Goal: Task Accomplishment & Management: Complete application form

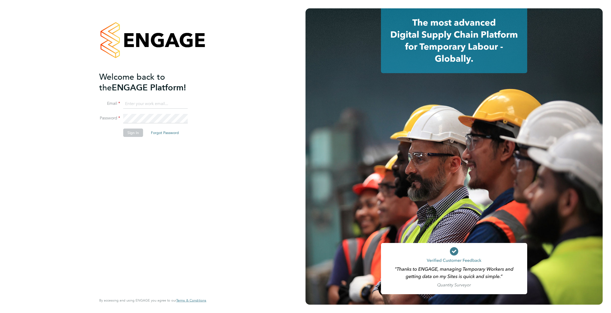
type input "james.garrard@randstad.co.uk"
click at [130, 148] on div "Welcome back to the ENGAGE Platform! Email james.garrard@randstad.co.uk Passwor…" at bounding box center [150, 183] width 102 height 222
click at [130, 142] on div "Welcome back to the ENGAGE Platform! Email james.garrard@randstad.co.uk Passwor…" at bounding box center [150, 183] width 102 height 222
click at [134, 126] on li "Password" at bounding box center [150, 121] width 102 height 15
click at [137, 128] on li "Password" at bounding box center [150, 121] width 102 height 15
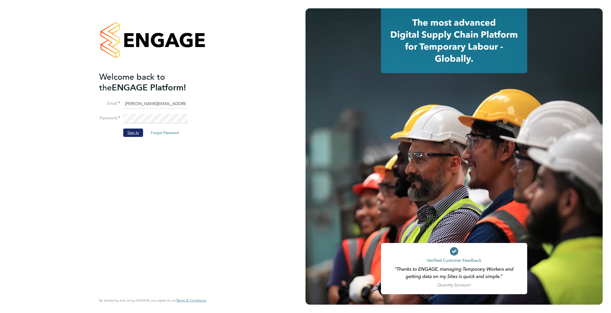
click at [137, 131] on button "Sign In" at bounding box center [133, 133] width 20 height 8
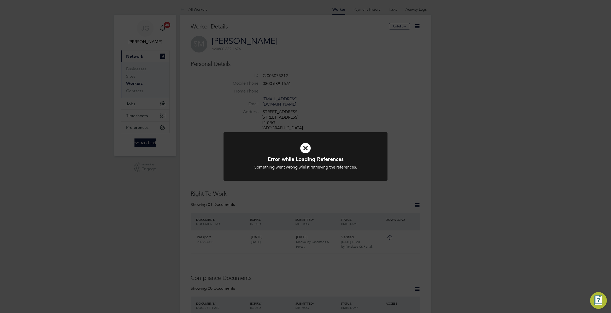
click at [288, 57] on div "Error while Loading References Something went wrong whilst retrieving the refer…" at bounding box center [305, 156] width 611 height 313
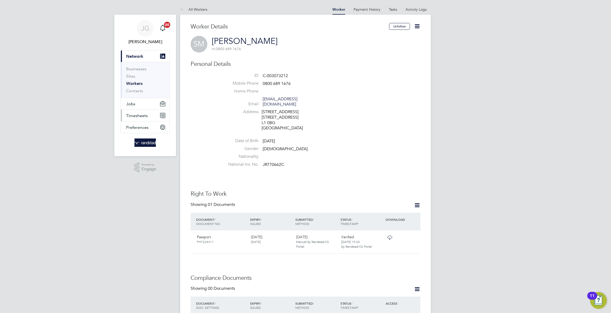
click at [126, 112] on button "Timesheets" at bounding box center [145, 115] width 49 height 11
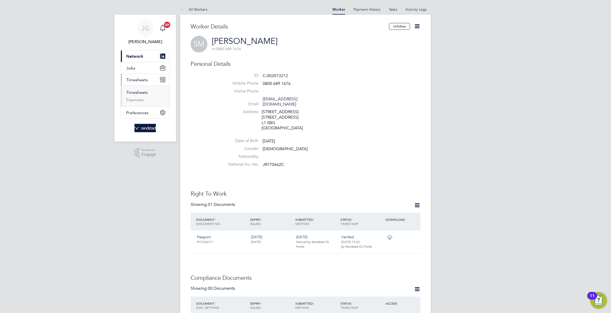
click at [132, 94] on link "Timesheets" at bounding box center [137, 92] width 22 height 5
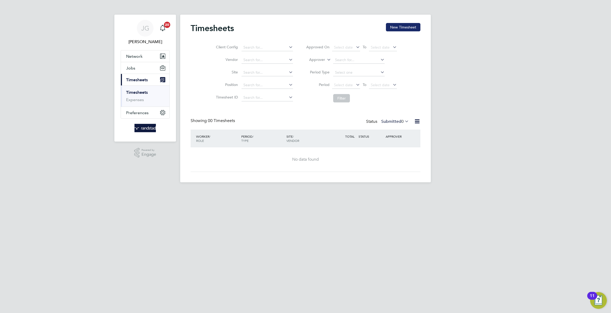
click at [405, 27] on button "New Timesheet" at bounding box center [403, 27] width 34 height 8
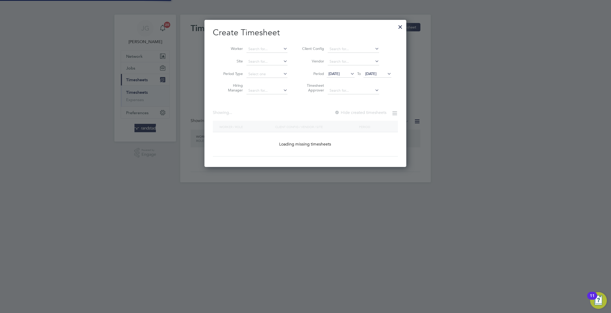
scroll to position [148, 202]
click at [265, 57] on li "Site" at bounding box center [253, 61] width 81 height 13
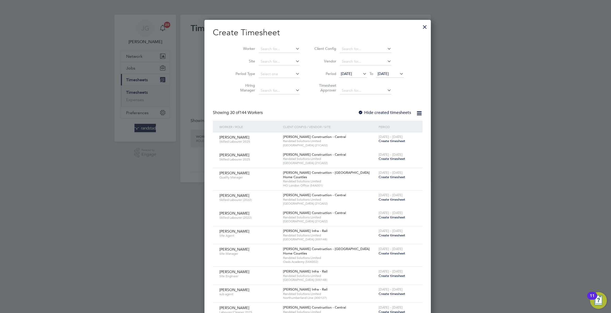
scroll to position [927, 202]
click at [267, 40] on div "Worker Site Period Type Hiring Manager Client Config Vendor Period [DATE] To [D…" at bounding box center [318, 68] width 210 height 57
click at [272, 45] on li "Worker" at bounding box center [265, 49] width 81 height 13
click at [276, 48] on input at bounding box center [279, 48] width 41 height 7
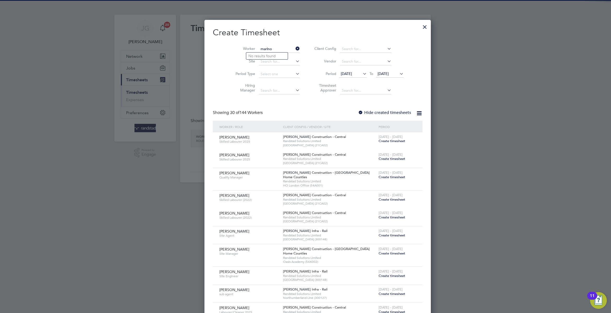
click at [276, 48] on input "marlno" at bounding box center [279, 48] width 41 height 7
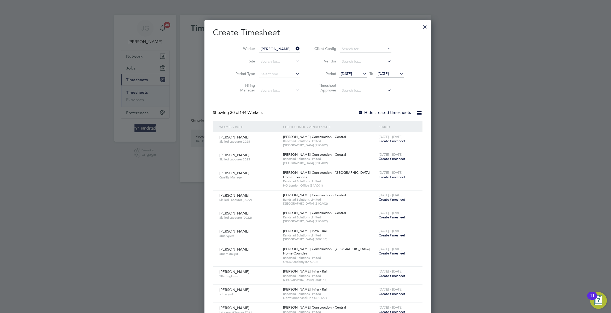
click at [278, 61] on li "[PERSON_NAME]" at bounding box center [278, 63] width 65 height 7
type input "[PERSON_NAME]"
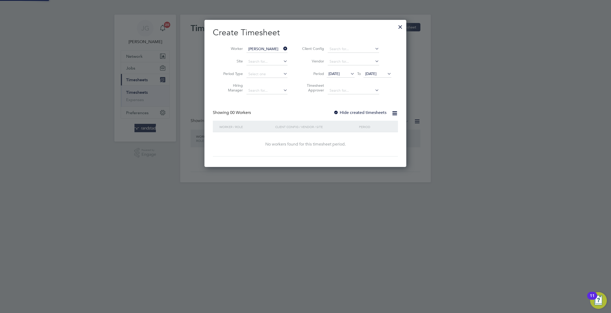
scroll to position [148, 202]
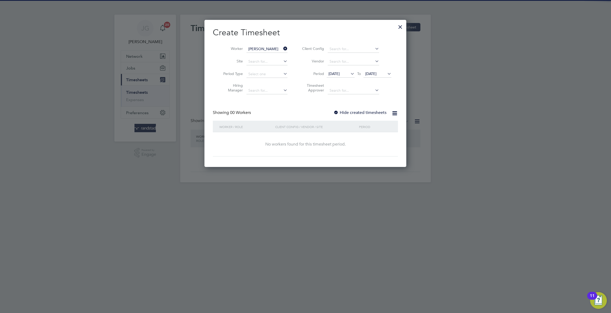
click at [379, 112] on label "Hide created timesheets" at bounding box center [360, 112] width 53 height 5
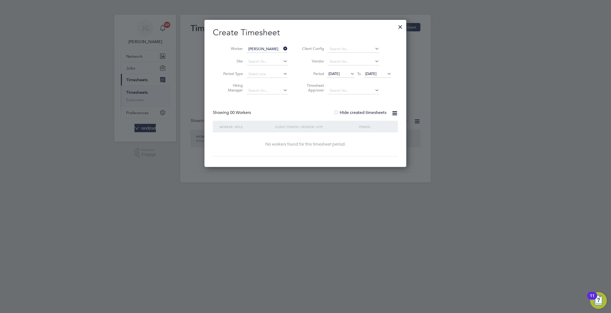
click at [382, 71] on li "Period [DATE] To [DATE]" at bounding box center [346, 74] width 104 height 13
click at [377, 75] on span "[DATE]" at bounding box center [370, 73] width 11 height 5
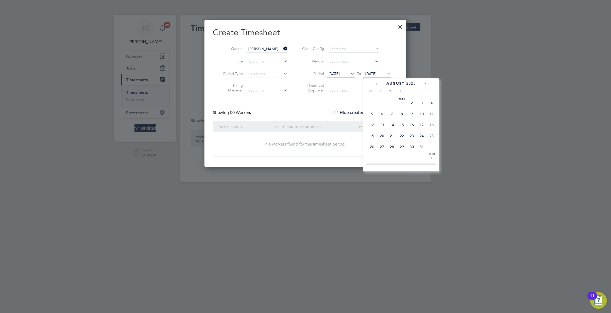
scroll to position [212, 0]
click at [415, 116] on span "29" at bounding box center [412, 111] width 10 height 10
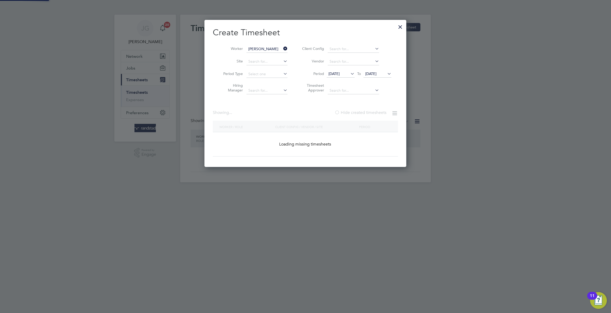
scroll to position [160, 202]
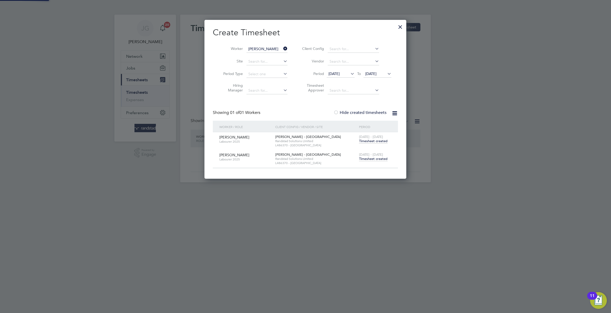
click at [376, 159] on span "Timesheet created" at bounding box center [373, 158] width 28 height 5
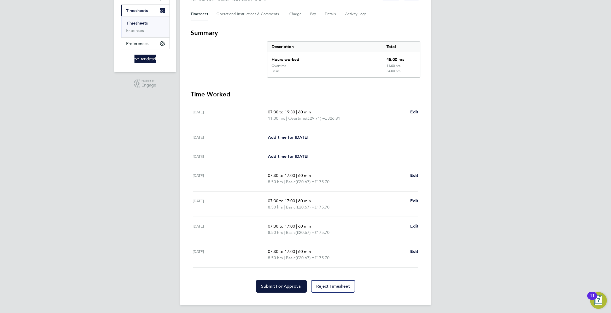
scroll to position [70, 0]
click at [291, 278] on section "Time Worked [DATE] 07:30 to 19:30 | 60 min 11.00 hrs | Overtime (£29.71) = £326…" at bounding box center [306, 191] width 230 height 202
click at [293, 280] on button "Submit For Approval" at bounding box center [281, 285] width 51 height 13
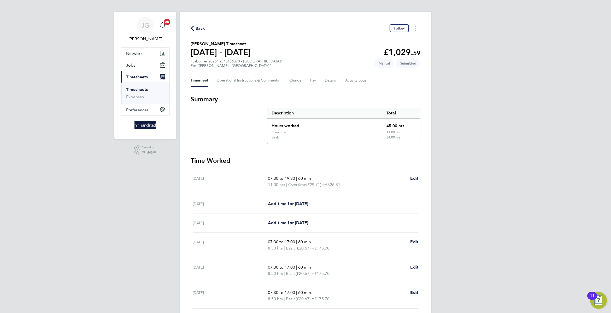
scroll to position [0, 0]
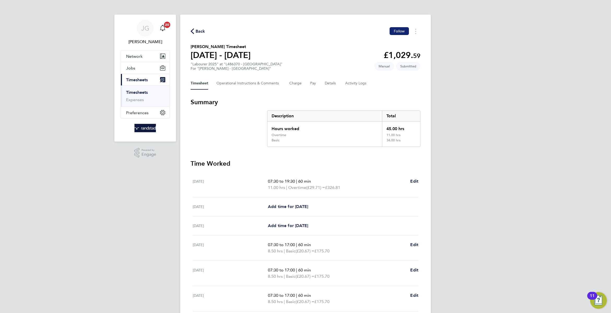
click at [399, 30] on span "Follow" at bounding box center [399, 31] width 11 height 5
drag, startPoint x: 197, startPoint y: 29, endPoint x: 228, endPoint y: 37, distance: 31.4
click at [198, 29] on span "Back" at bounding box center [201, 31] width 10 height 6
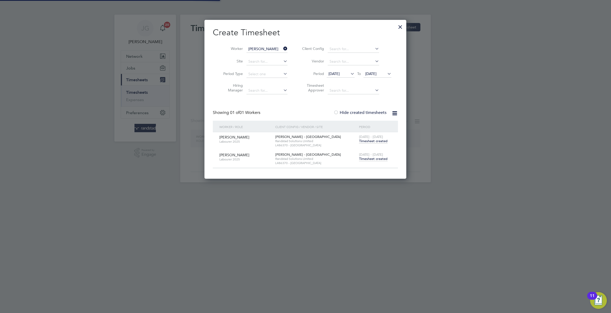
scroll to position [160, 202]
click at [282, 46] on icon at bounding box center [282, 48] width 0 height 7
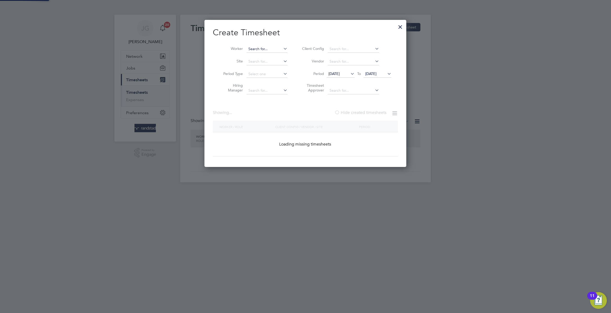
click at [272, 46] on input at bounding box center [267, 48] width 41 height 7
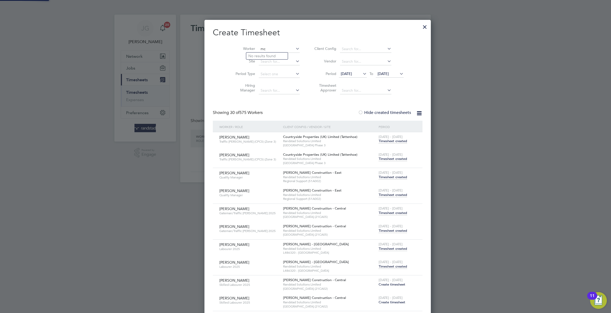
scroll to position [1242, 203]
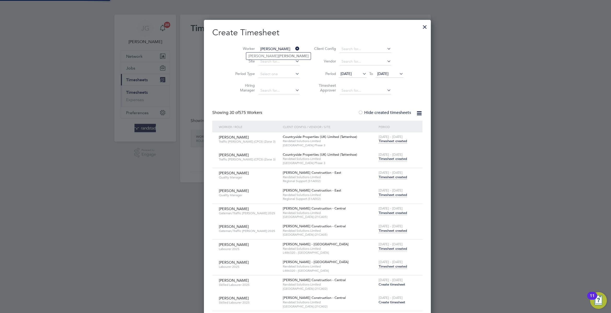
click at [278, 55] on li "[PERSON_NAME]" at bounding box center [278, 56] width 65 height 7
type input "[PERSON_NAME]"
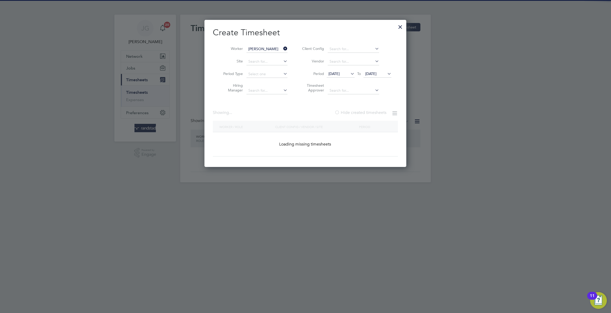
scroll to position [0, 0]
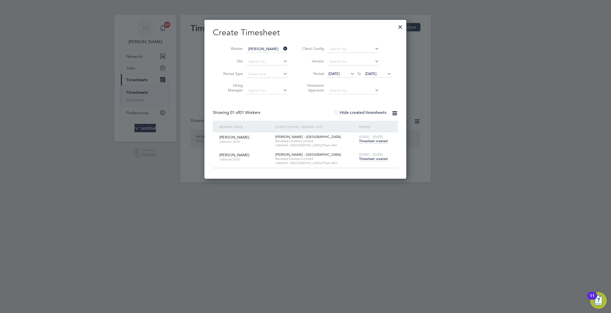
click at [369, 160] on span "Timesheet created" at bounding box center [373, 158] width 28 height 5
